Goal: Information Seeking & Learning: Learn about a topic

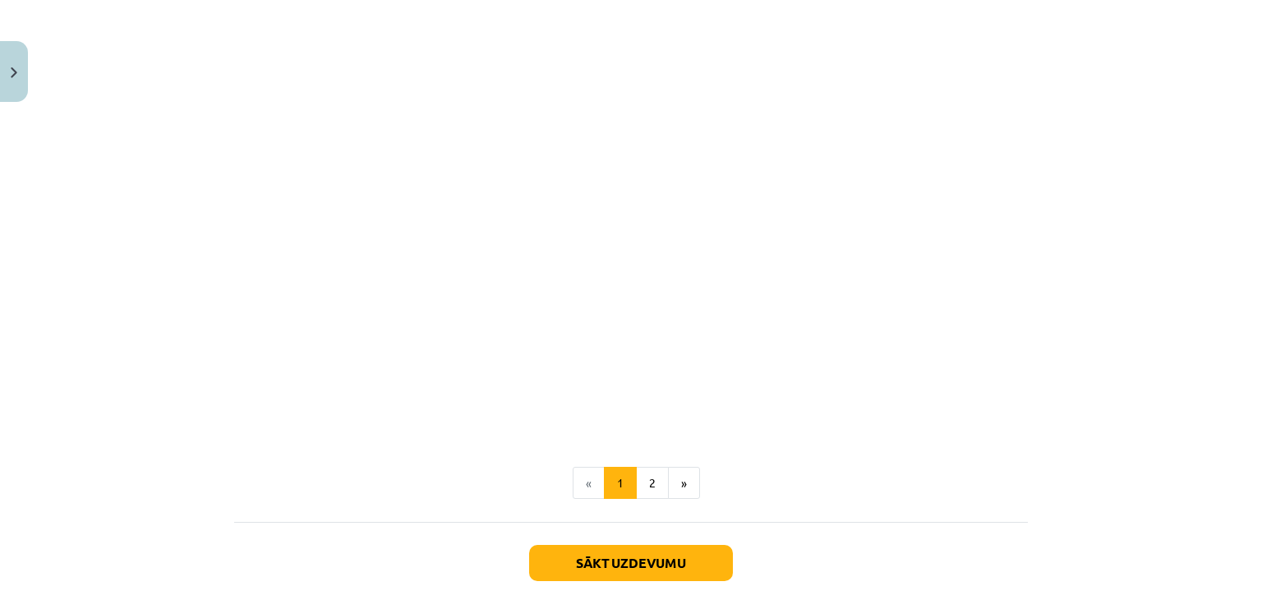
scroll to position [1015, 0]
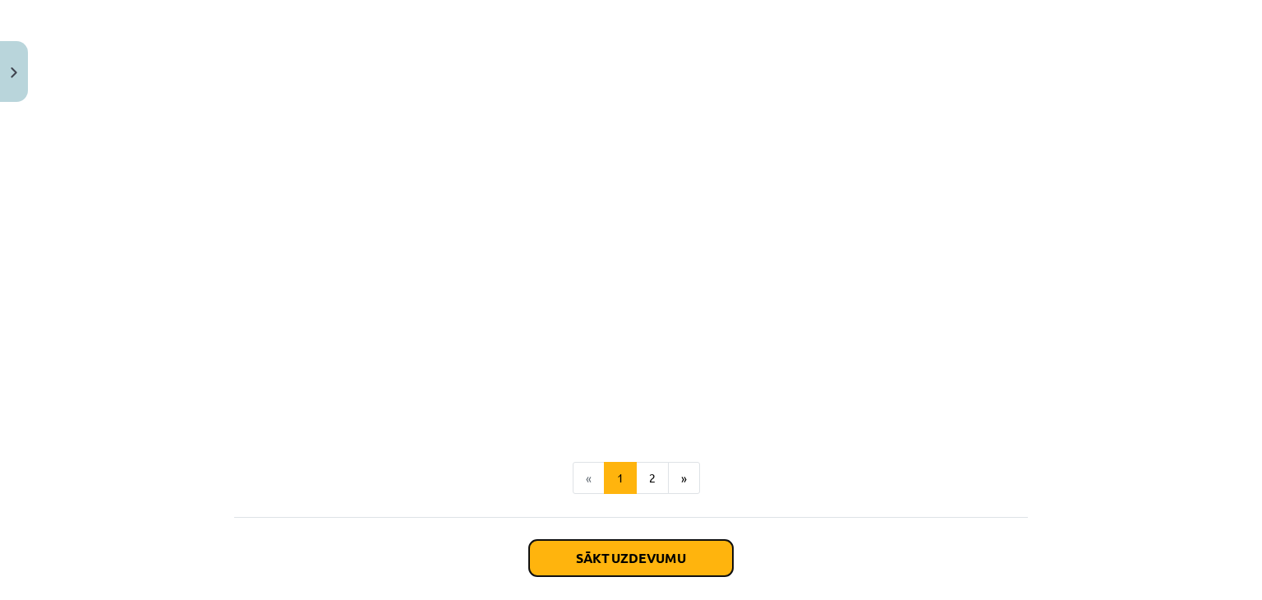
click at [591, 559] on button "Sākt uzdevumu" at bounding box center [631, 558] width 204 height 36
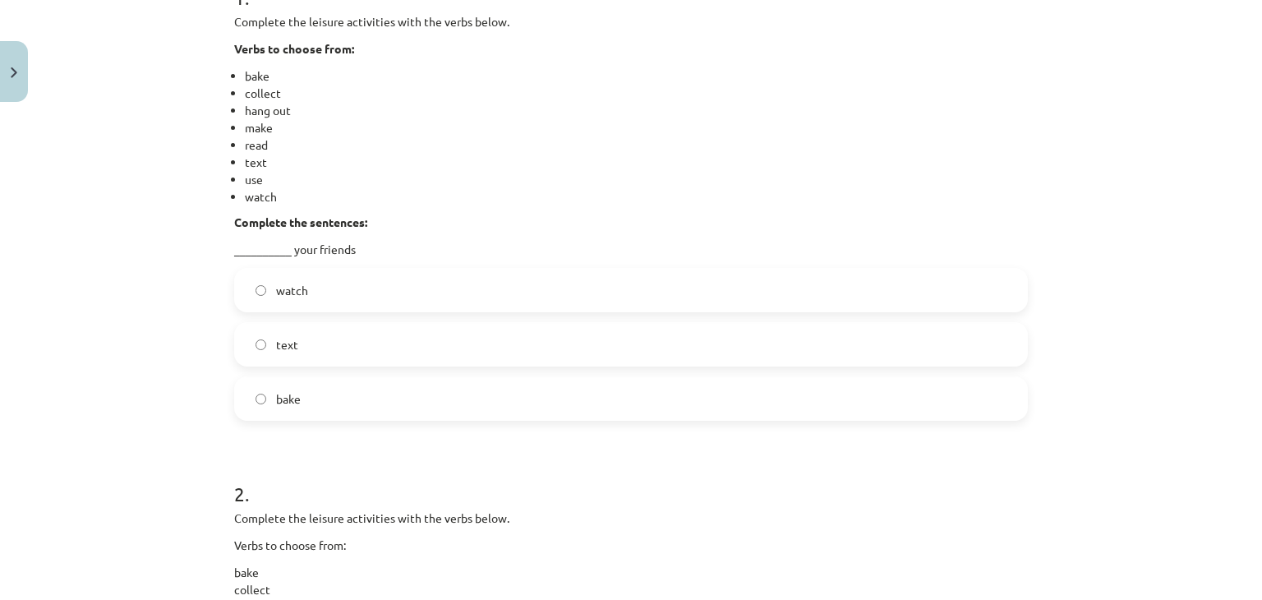
scroll to position [452, 0]
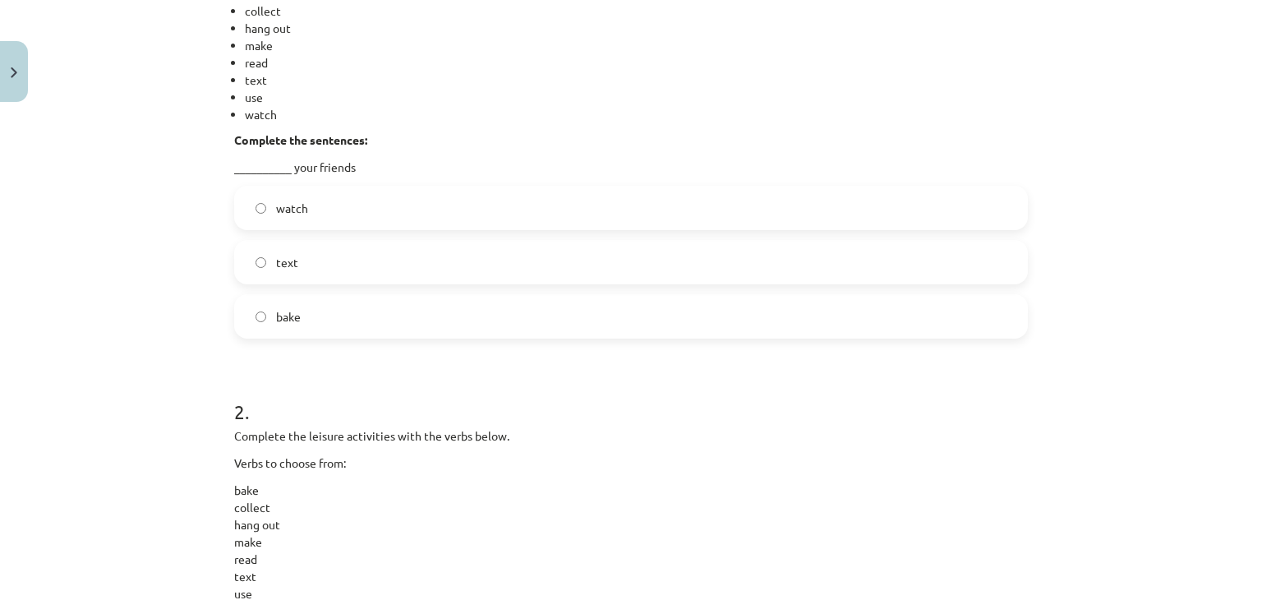
click at [338, 255] on label "text" at bounding box center [631, 262] width 790 height 41
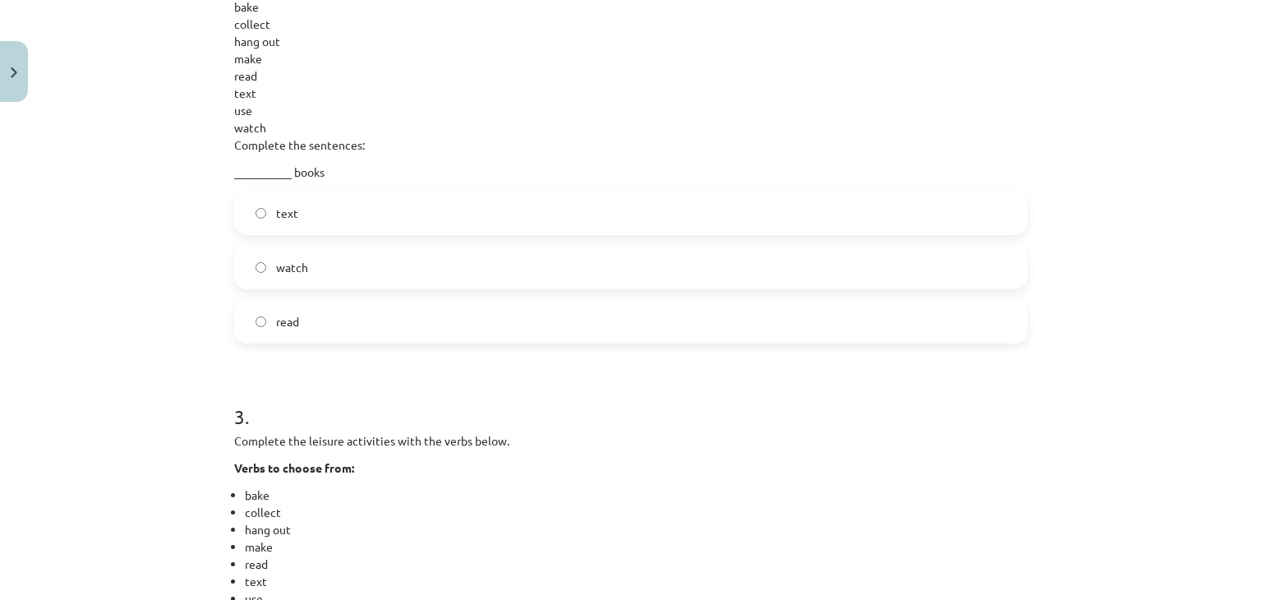
scroll to position [945, 0]
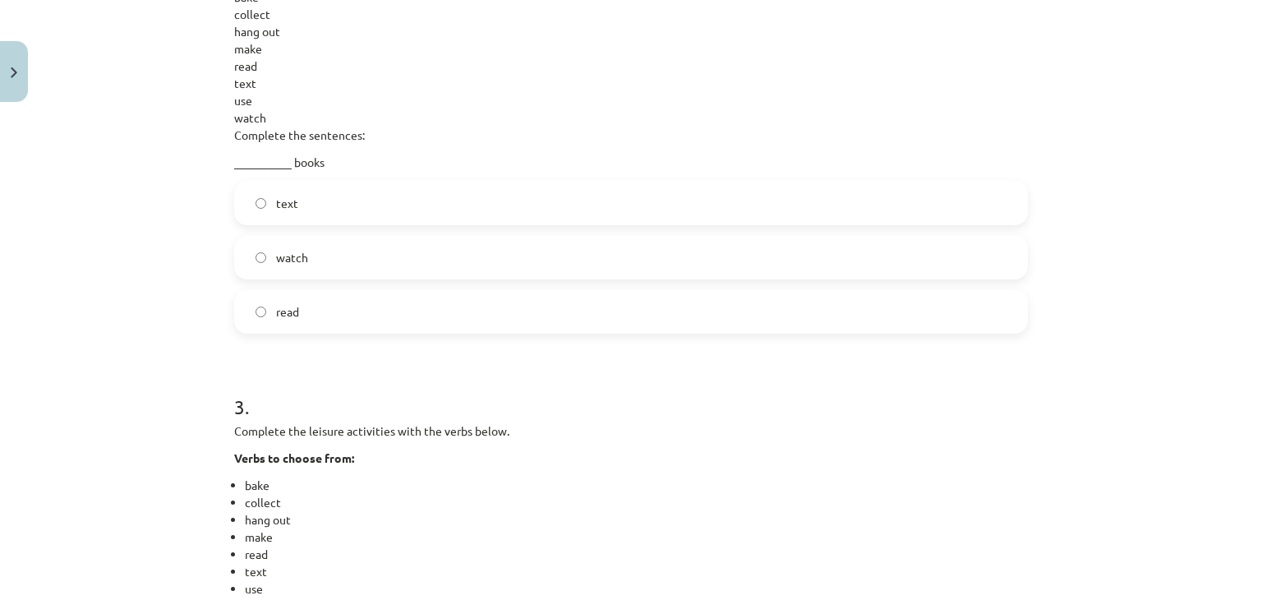
click at [279, 315] on span "read" at bounding box center [287, 311] width 23 height 17
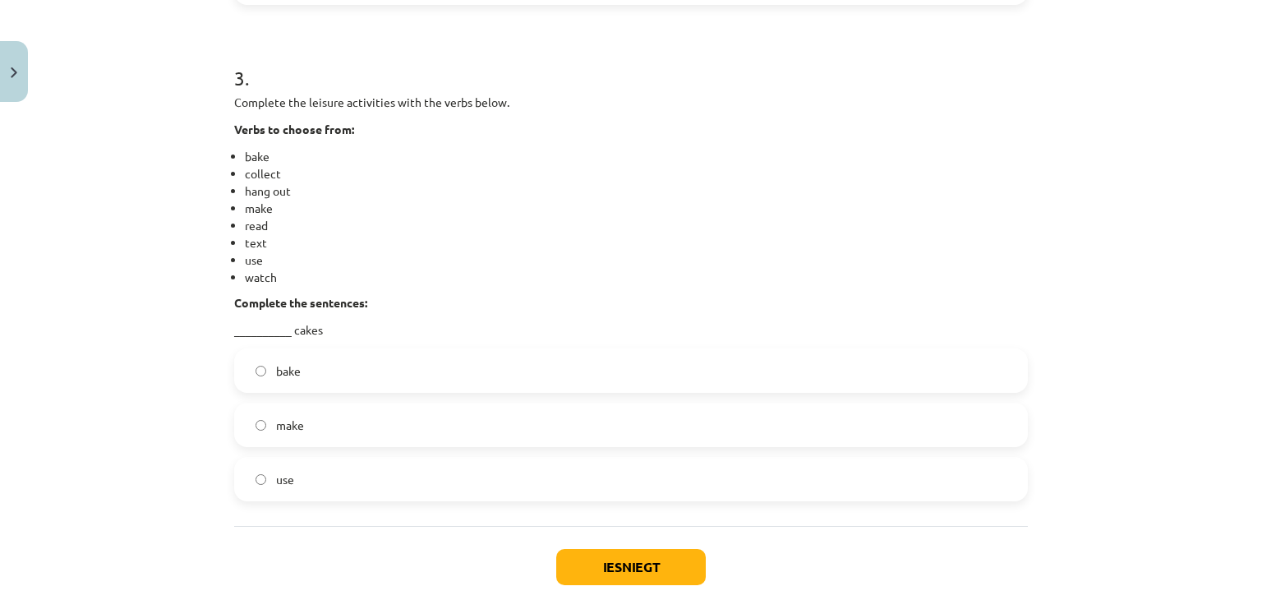
scroll to position [1355, 0]
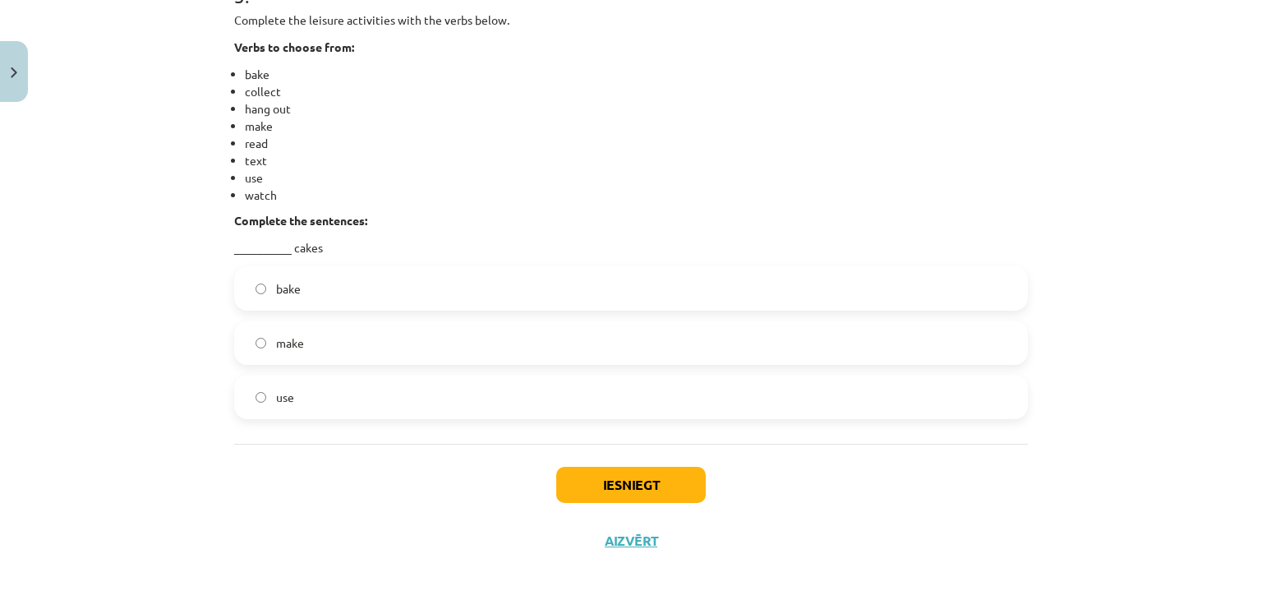
click at [316, 290] on label "bake" at bounding box center [631, 288] width 790 height 41
click at [633, 496] on button "Iesniegt" at bounding box center [631, 485] width 150 height 36
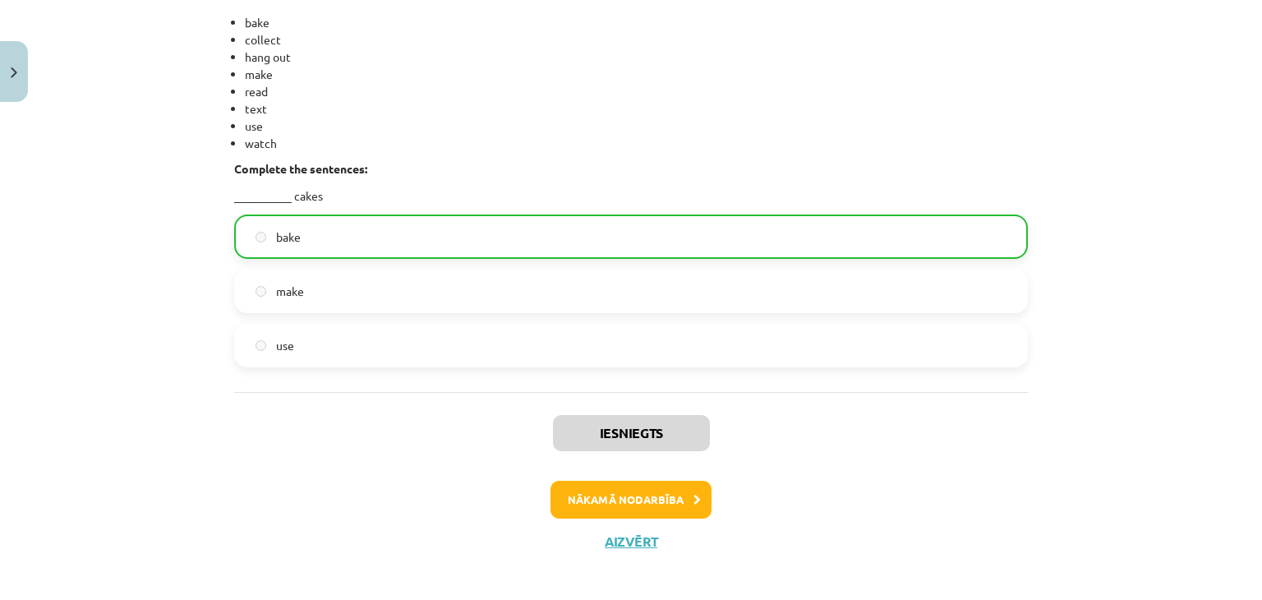
scroll to position [1416, 0]
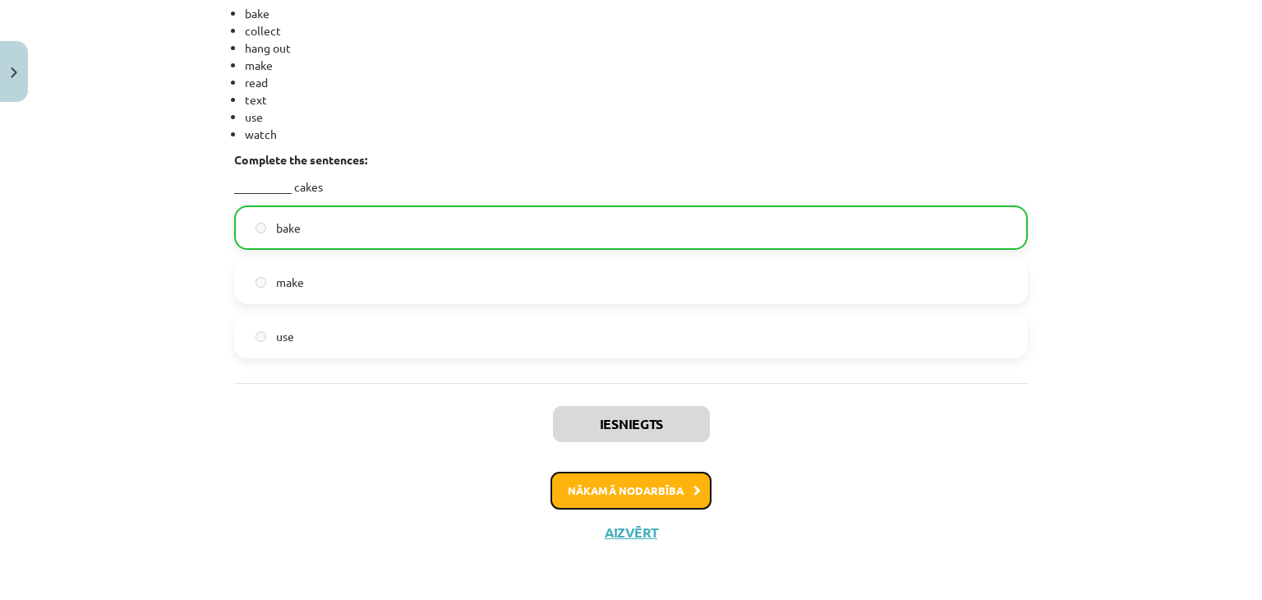
click at [641, 498] on button "Nākamā nodarbība" at bounding box center [630, 491] width 161 height 38
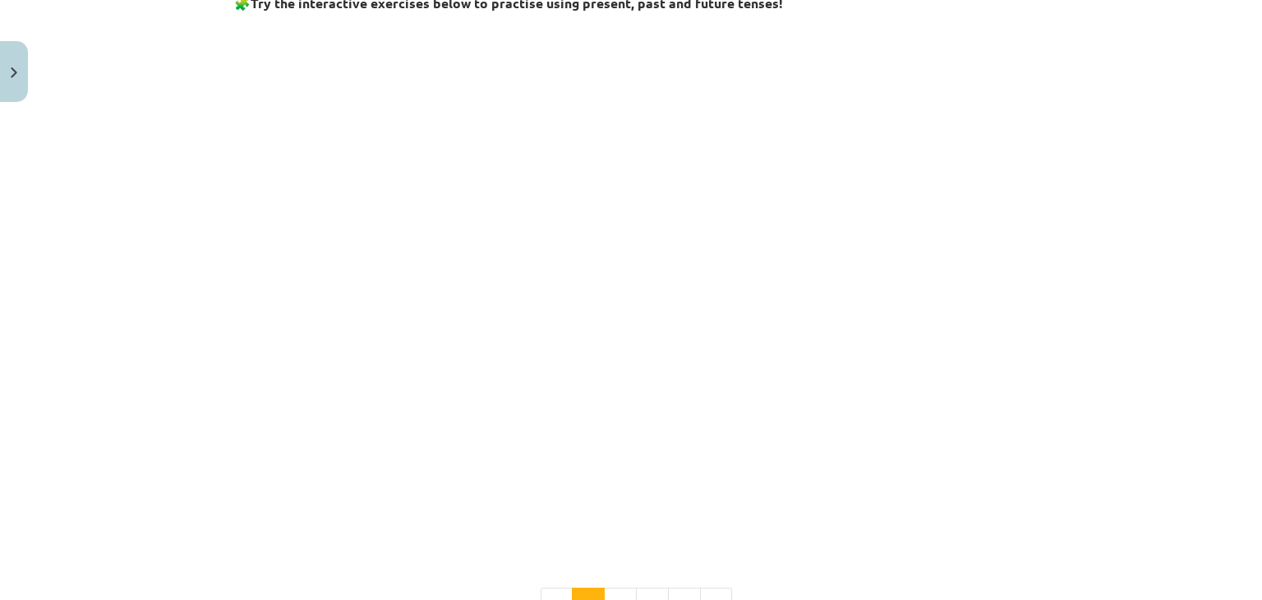
scroll to position [1792, 0]
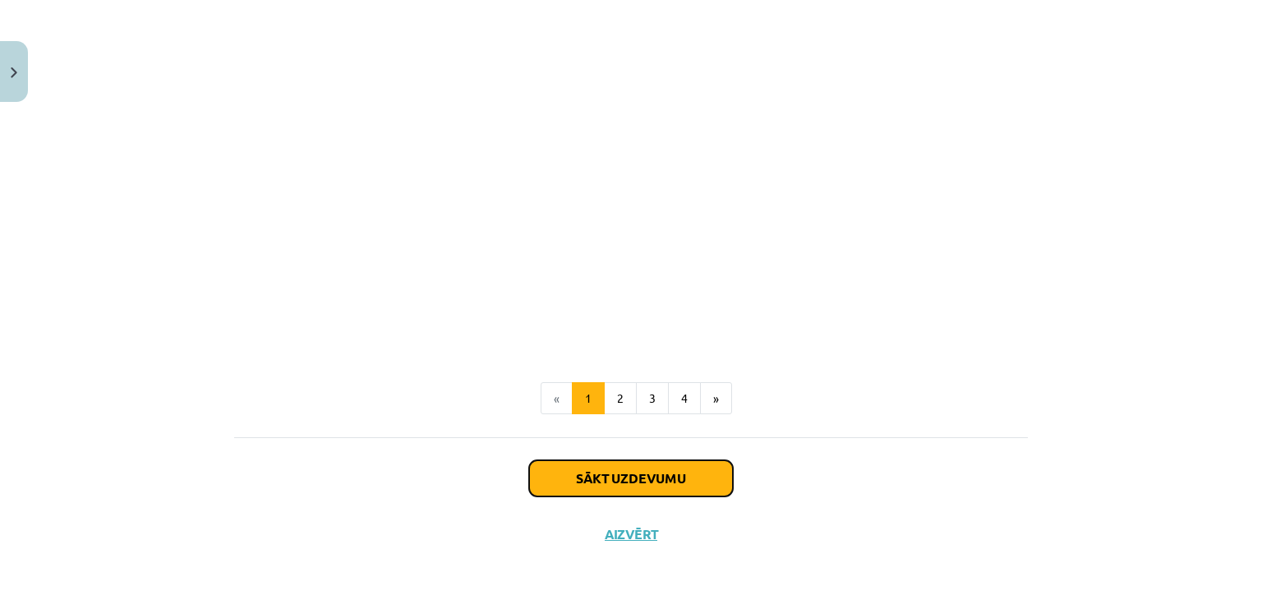
click at [610, 474] on button "Sākt uzdevumu" at bounding box center [631, 478] width 204 height 36
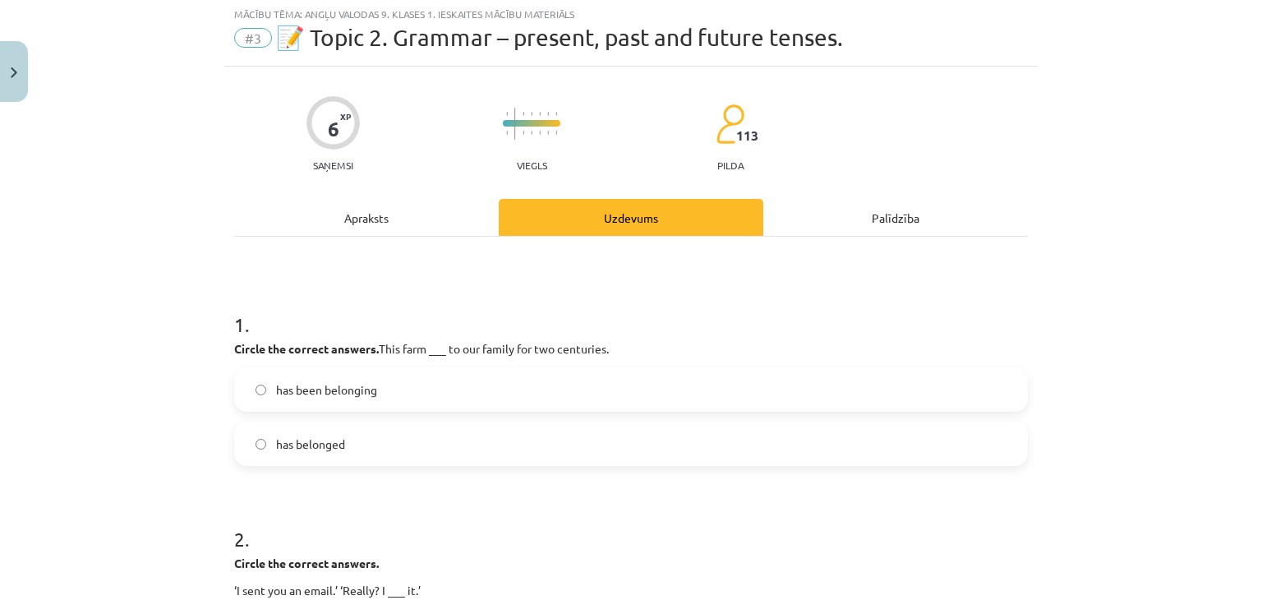
scroll to position [41, 0]
click at [315, 439] on span "has belonged" at bounding box center [310, 445] width 69 height 17
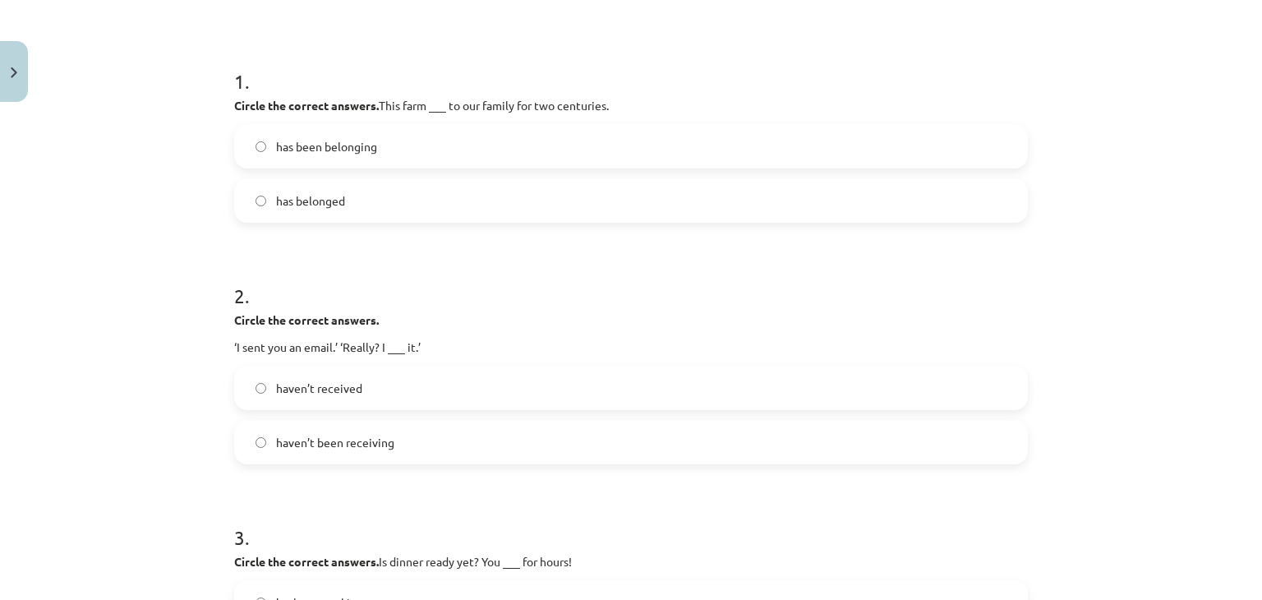
scroll to position [288, 0]
click at [342, 398] on label "haven’t received" at bounding box center [631, 386] width 790 height 41
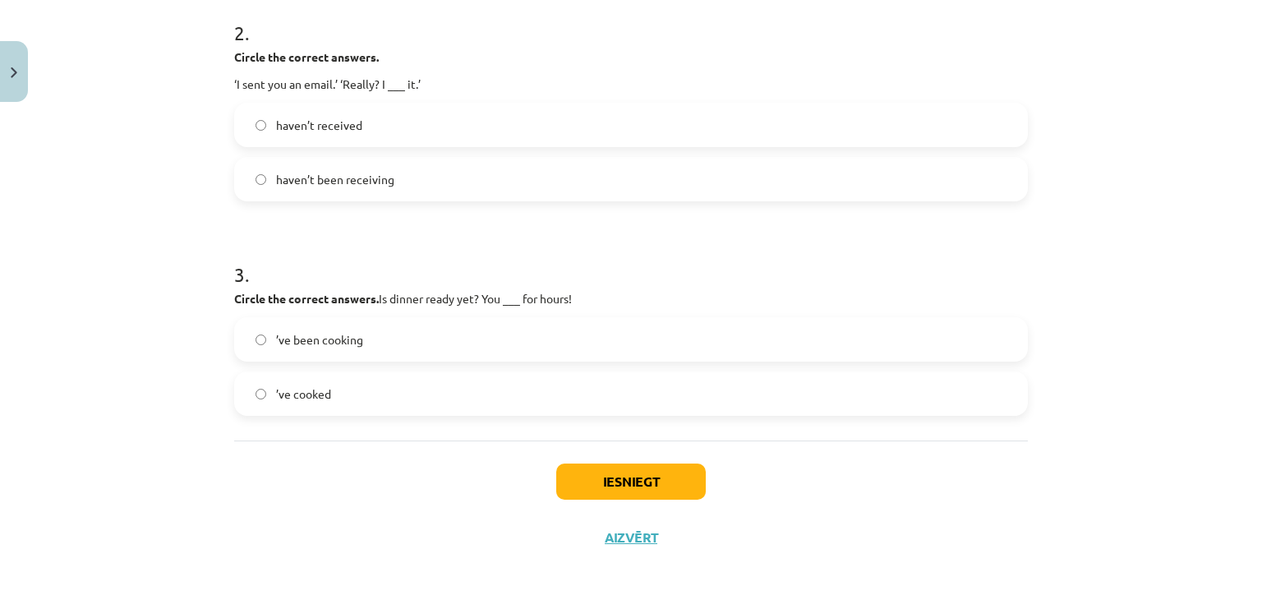
scroll to position [555, 0]
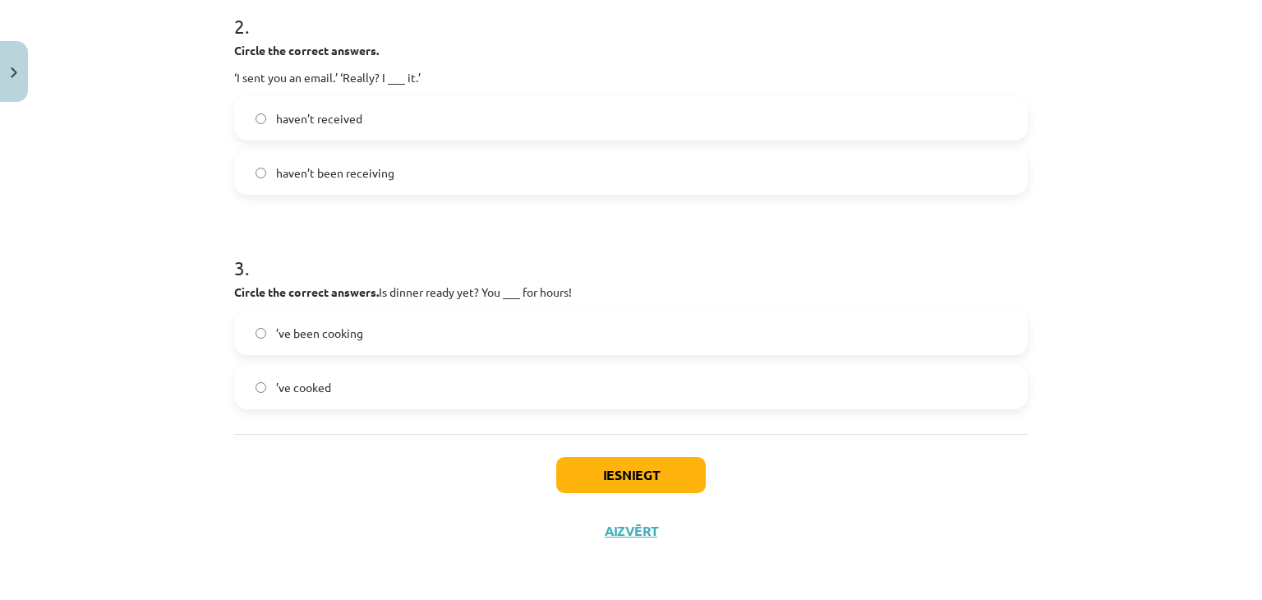
click at [453, 334] on label "’ve been cooking" at bounding box center [631, 332] width 790 height 41
click at [593, 476] on button "Iesniegt" at bounding box center [631, 475] width 150 height 36
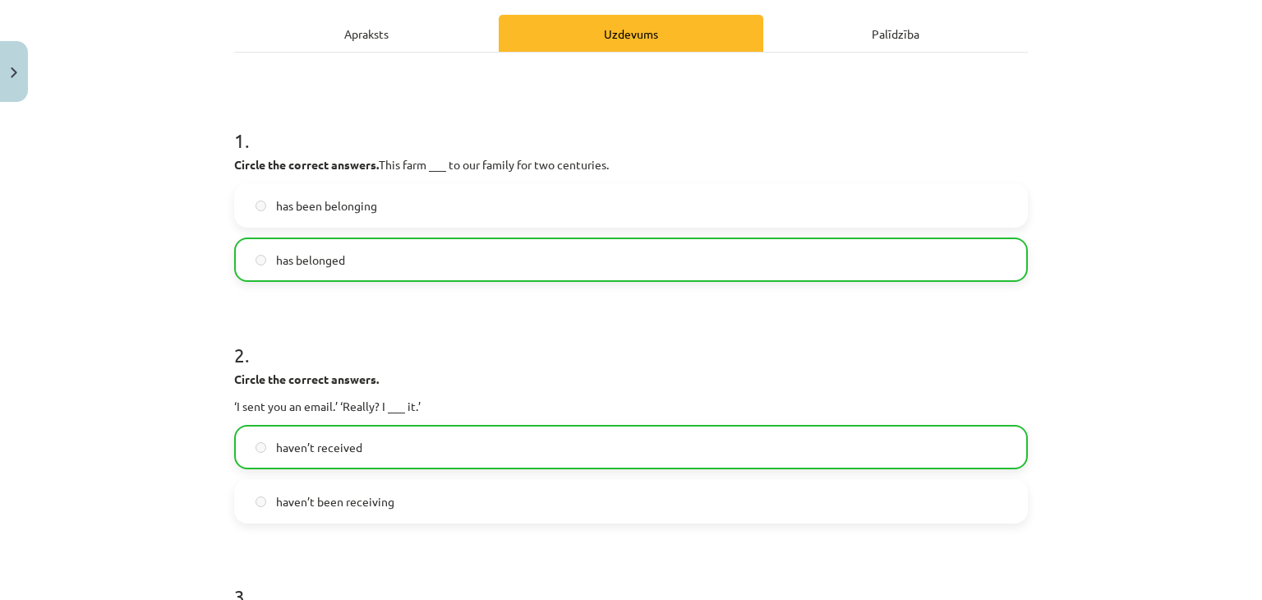
scroll to position [607, 0]
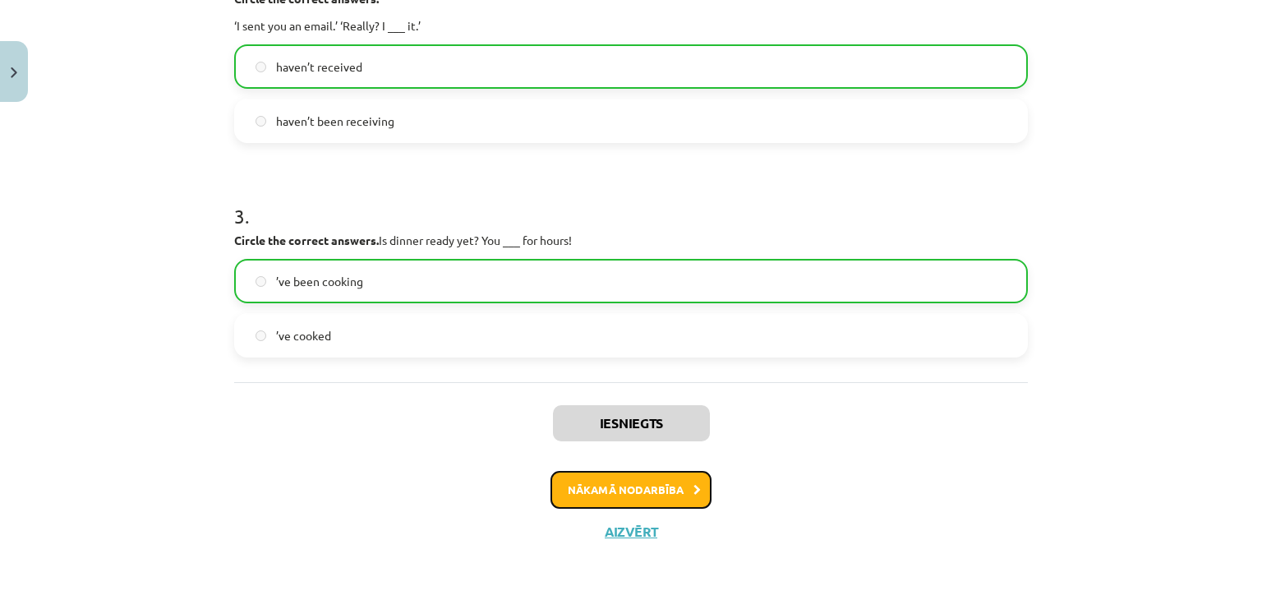
click at [644, 504] on button "Nākamā nodarbība" at bounding box center [630, 490] width 161 height 38
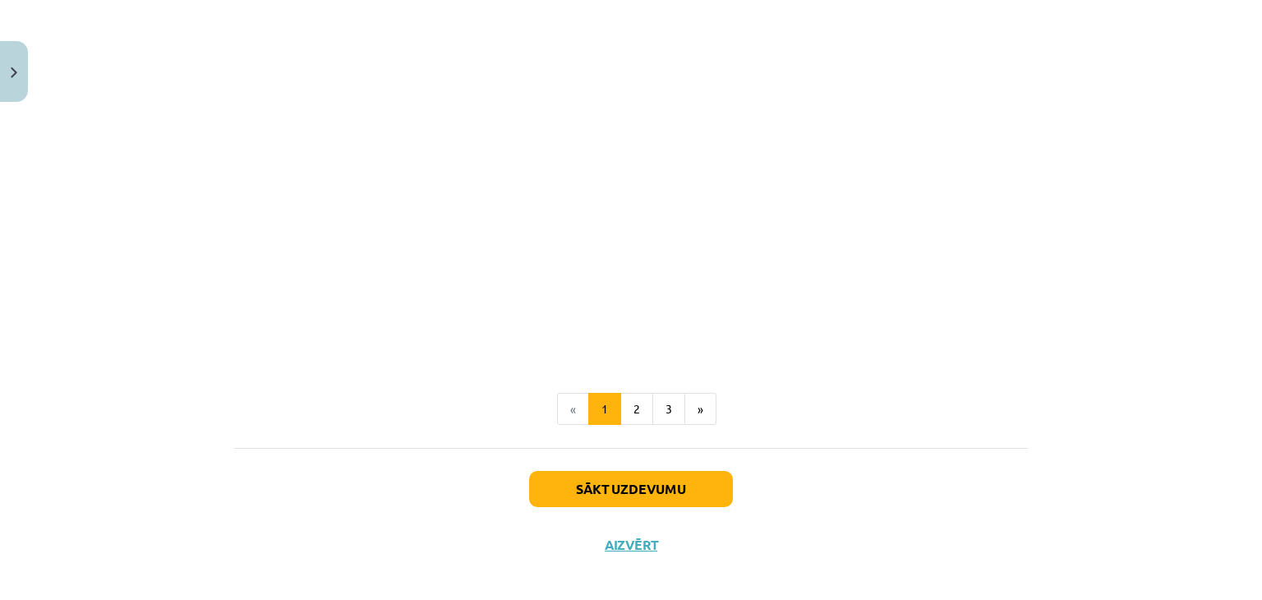
scroll to position [1098, 0]
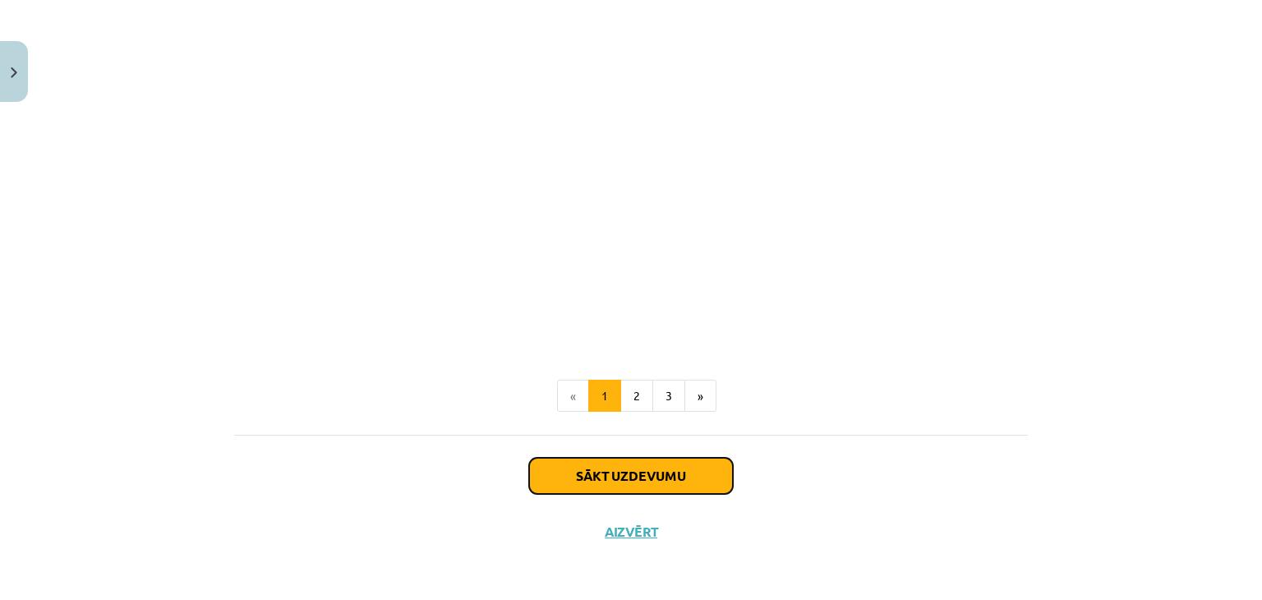
click at [633, 470] on button "Sākt uzdevumu" at bounding box center [631, 476] width 204 height 36
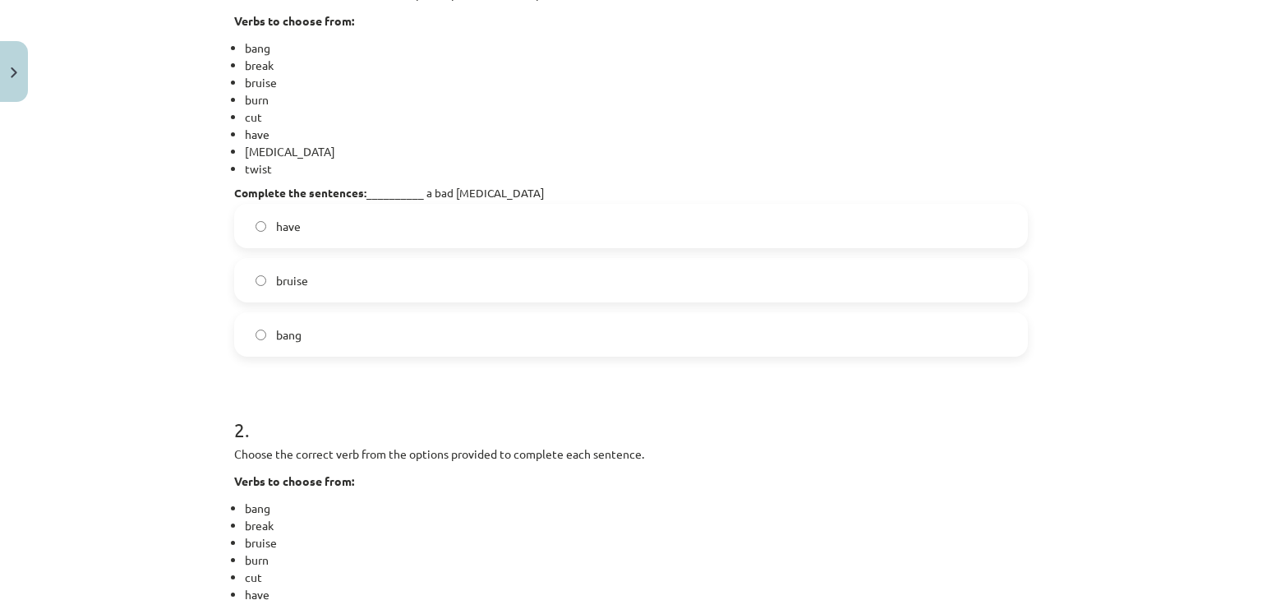
scroll to position [370, 0]
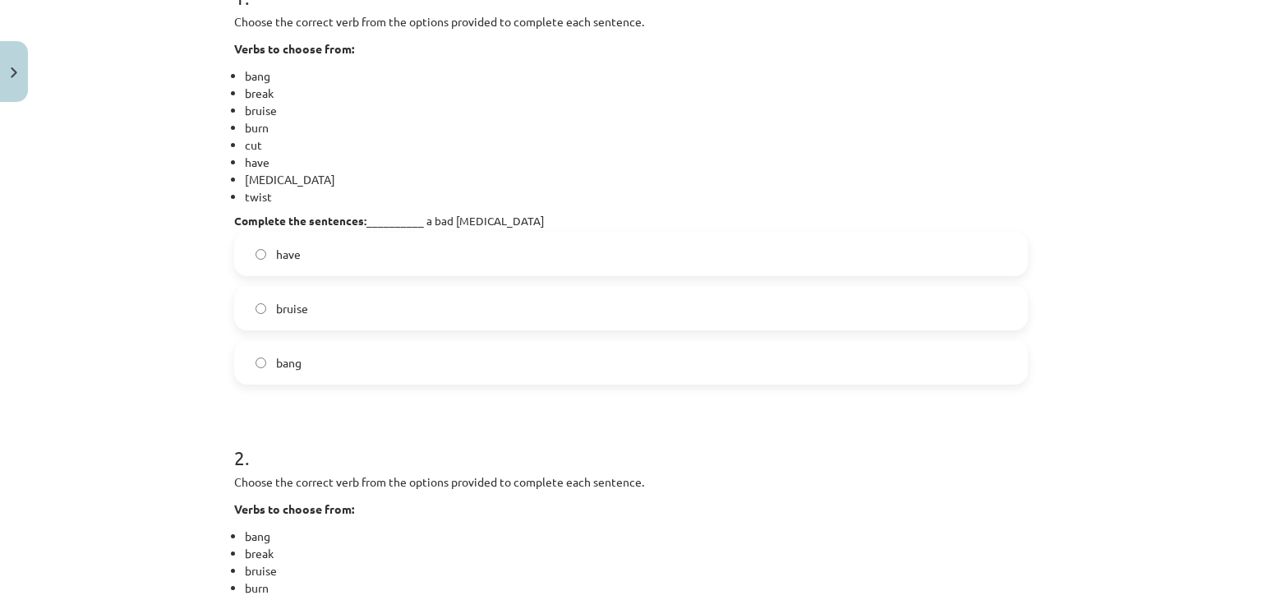
click at [335, 270] on label "have" at bounding box center [631, 253] width 790 height 41
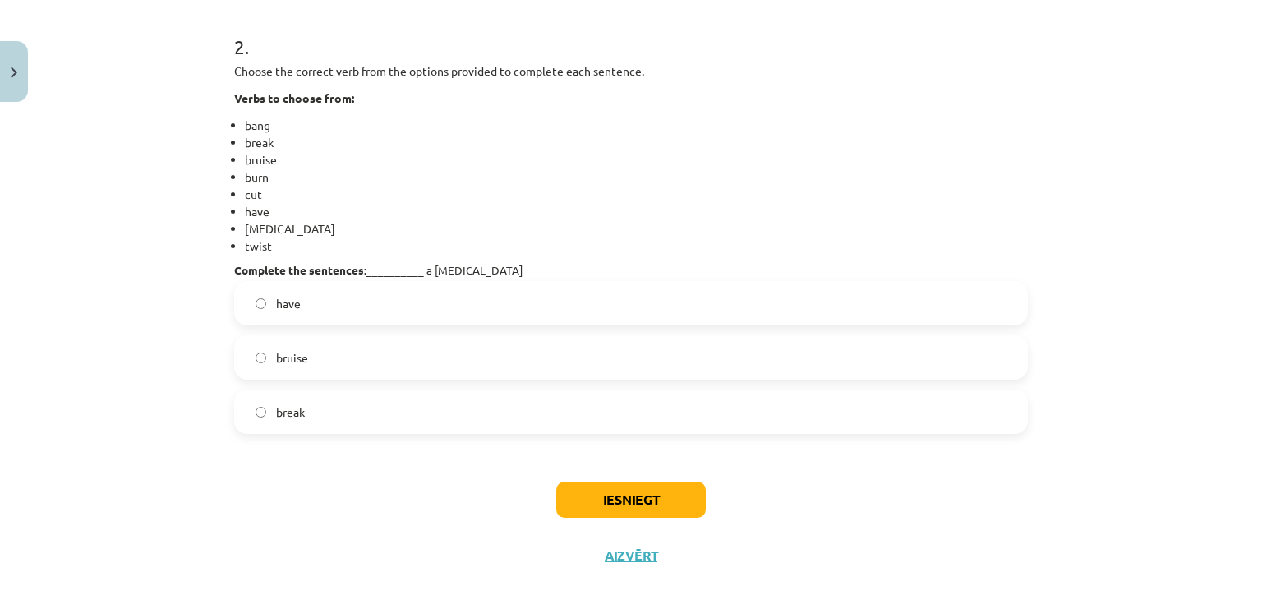
scroll to position [805, 0]
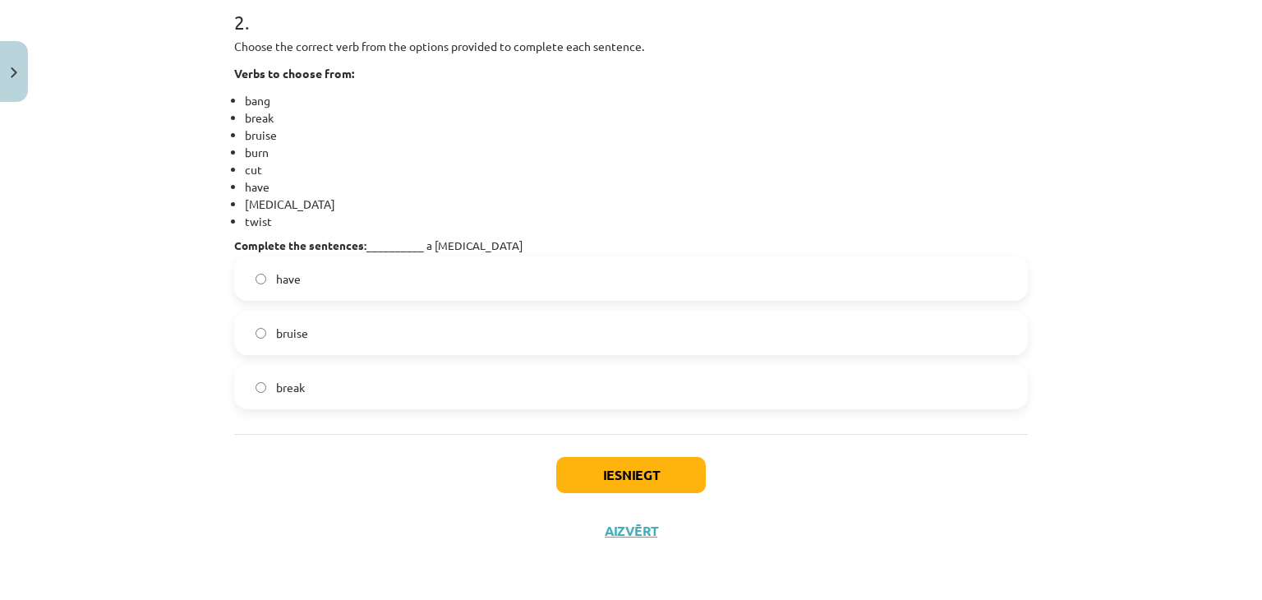
click at [394, 272] on label "have" at bounding box center [631, 278] width 790 height 41
click at [611, 463] on button "Iesniegt" at bounding box center [631, 475] width 150 height 36
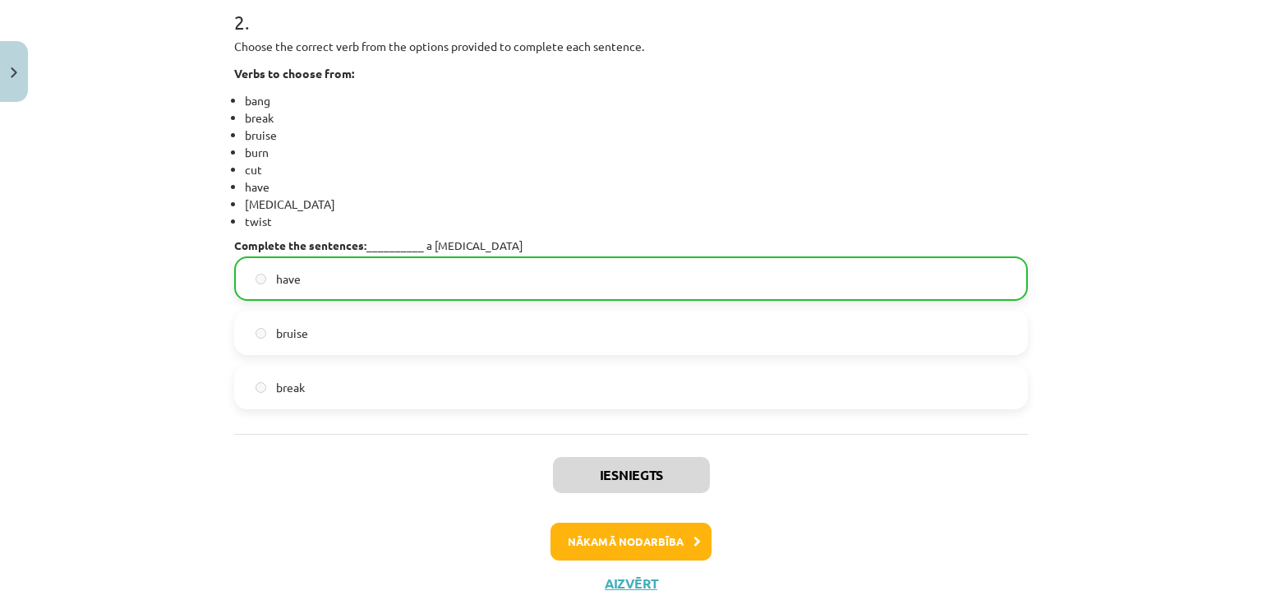
click at [294, 288] on label "have" at bounding box center [631, 278] width 790 height 41
click at [647, 546] on button "Nākamā nodarbība" at bounding box center [630, 541] width 161 height 38
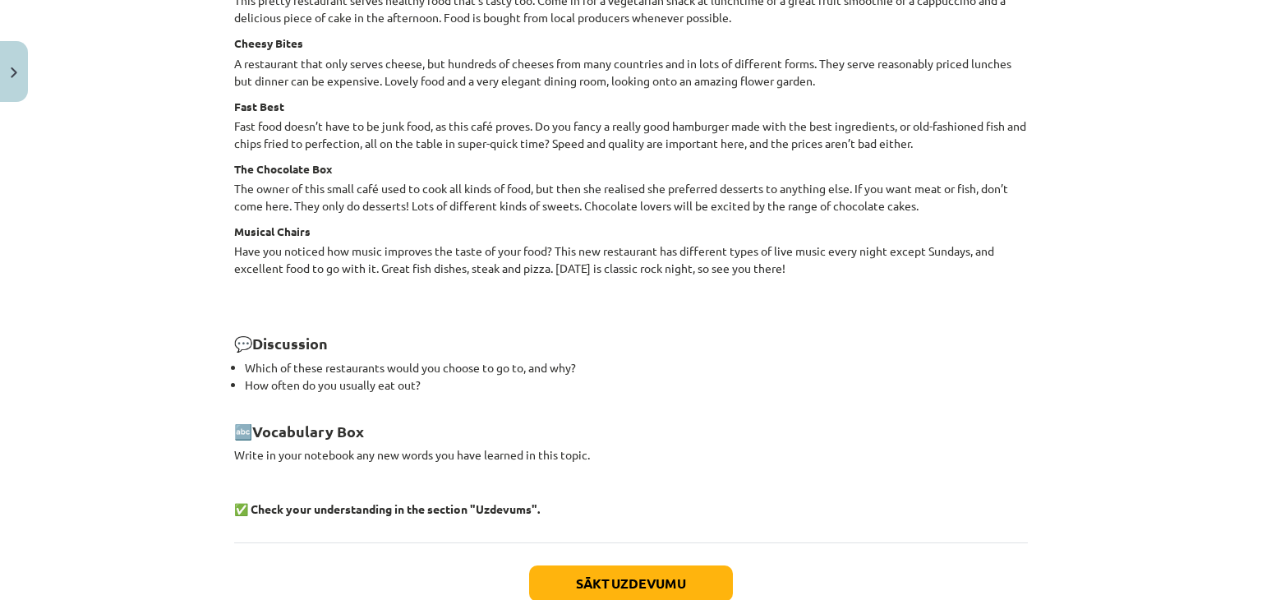
scroll to position [2257, 0]
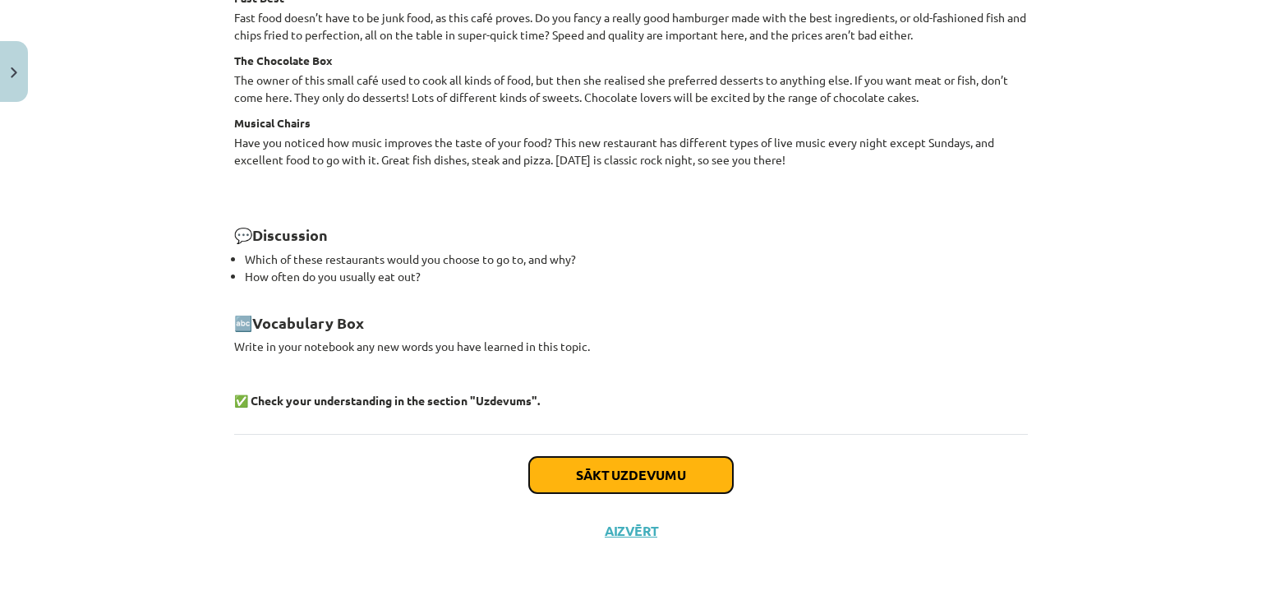
click at [593, 470] on button "Sākt uzdevumu" at bounding box center [631, 475] width 204 height 36
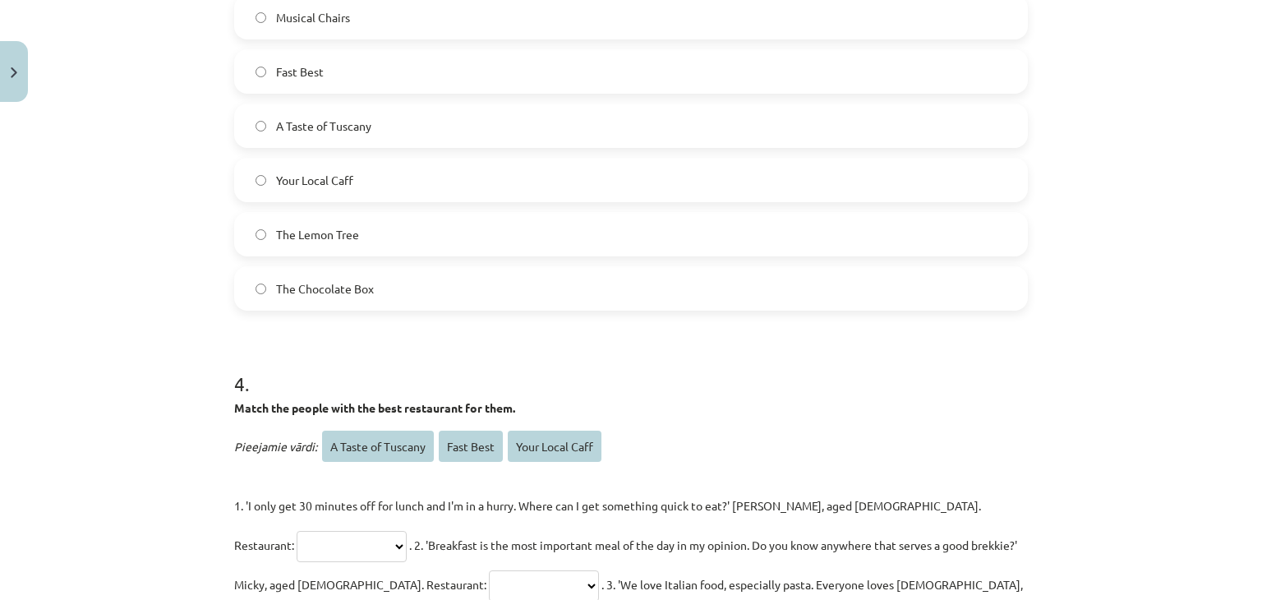
scroll to position [1918, 0]
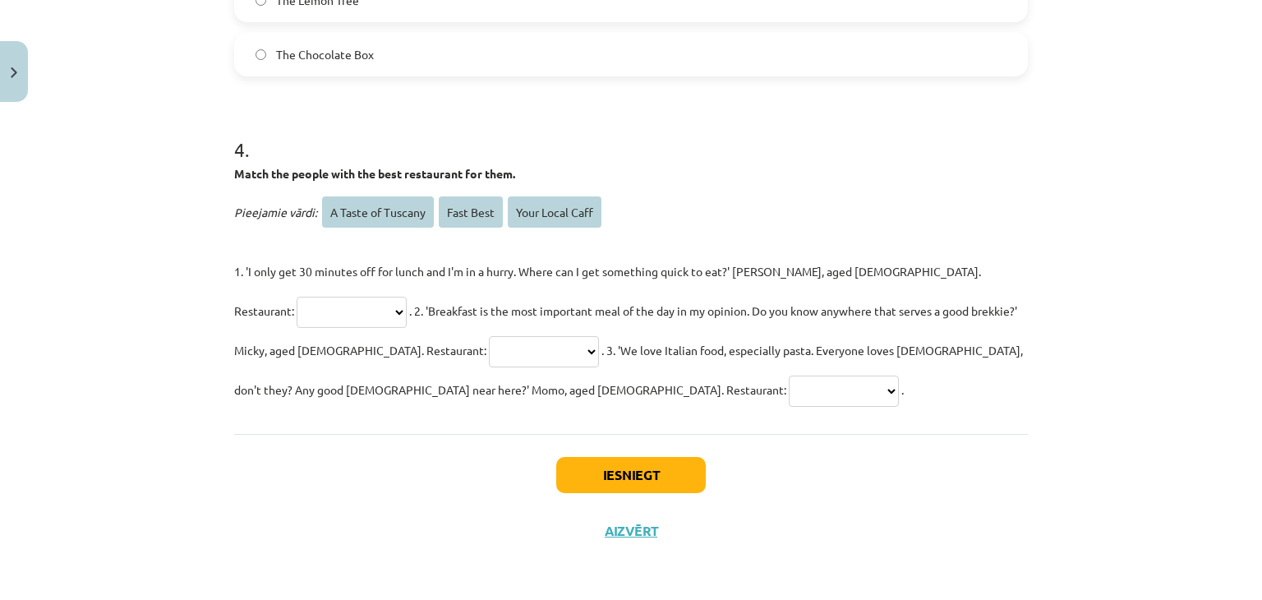
click at [489, 352] on select "**********" at bounding box center [544, 351] width 110 height 31
click at [82, 188] on div "Mācību tēma: Angļu valodas 9. klases 1. ieskaites mācību materiāls #5 📖 Topic 4…" at bounding box center [631, 300] width 1262 height 600
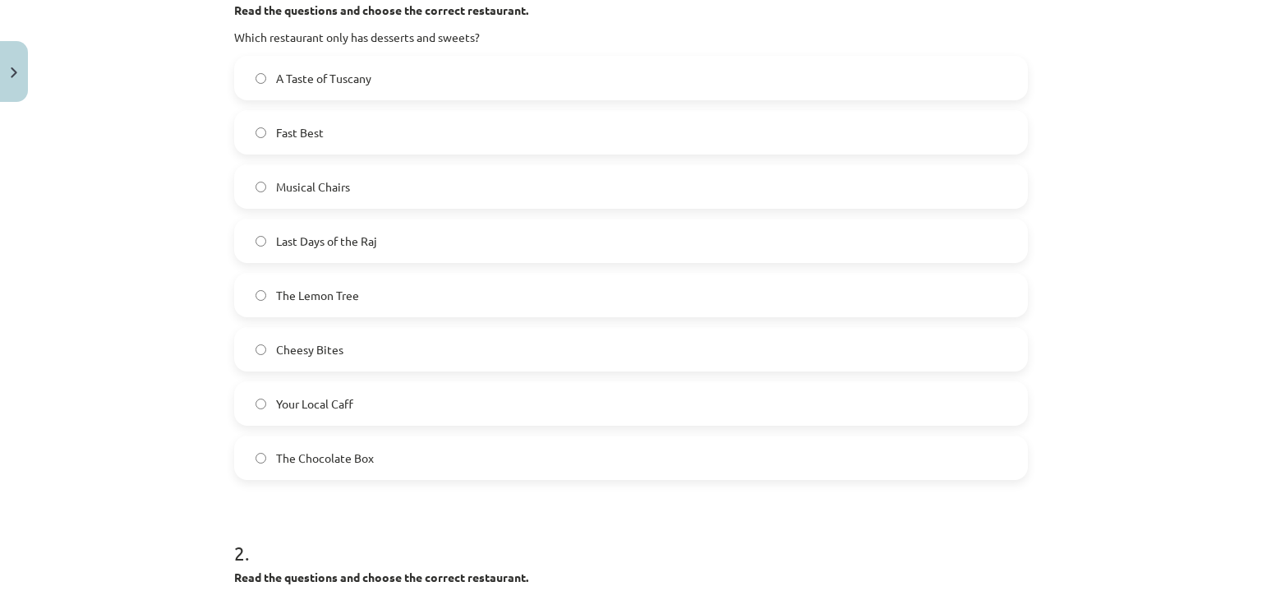
scroll to position [164, 0]
